Goal: Task Accomplishment & Management: Manage account settings

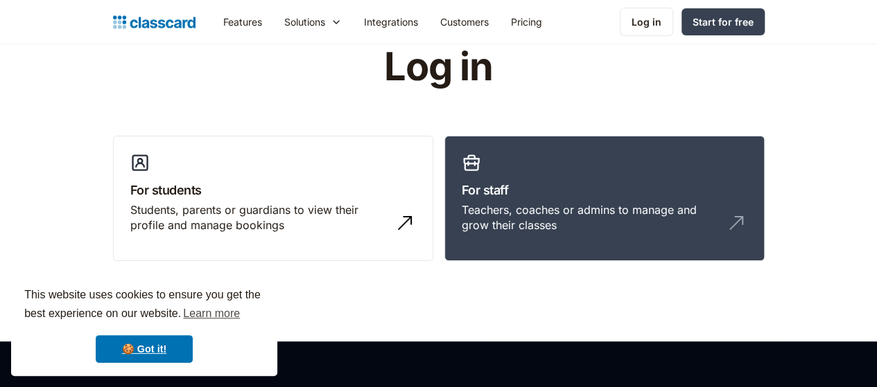
scroll to position [69, 0]
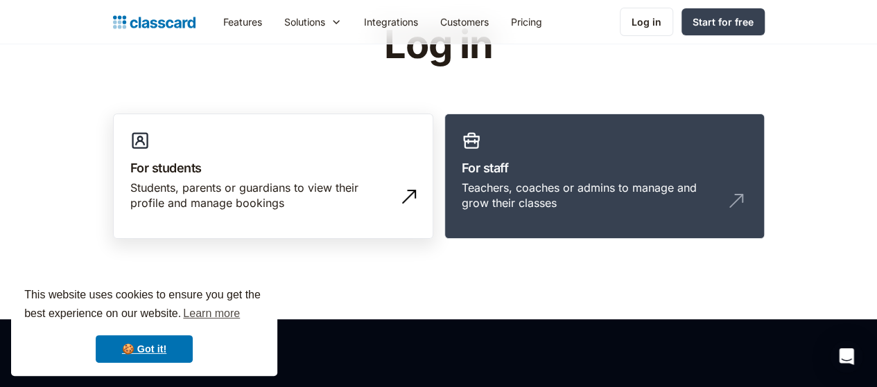
click at [222, 164] on h3 "For students" at bounding box center [272, 168] width 285 height 19
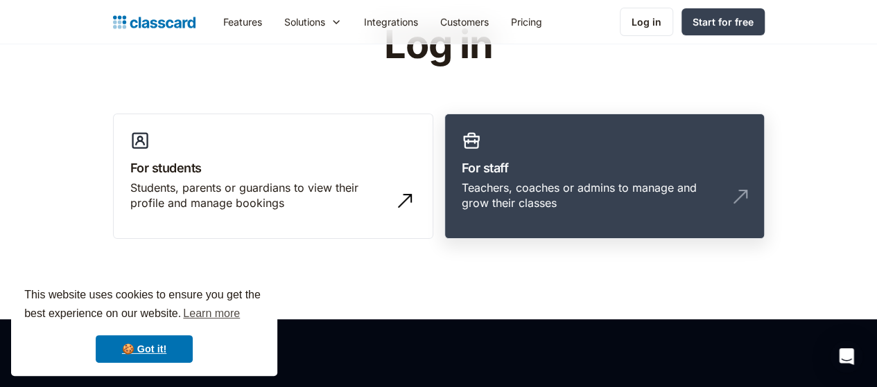
click at [600, 171] on h3 "For staff" at bounding box center [603, 168] width 285 height 19
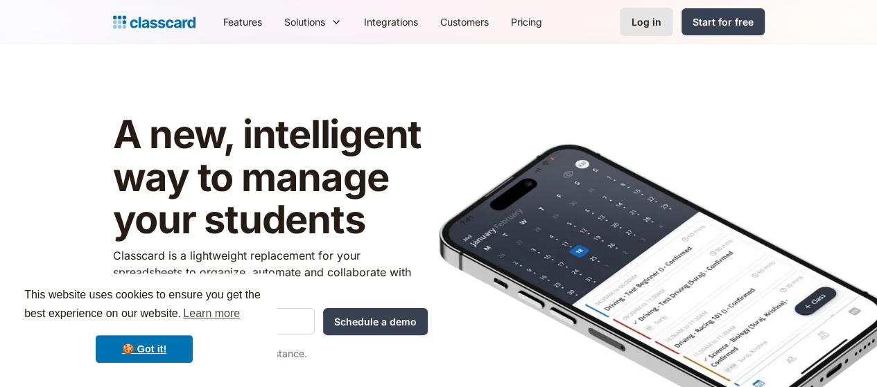
click at [661, 20] on div "Log in" at bounding box center [646, 22] width 30 height 15
